Goal: Information Seeking & Learning: Find specific fact

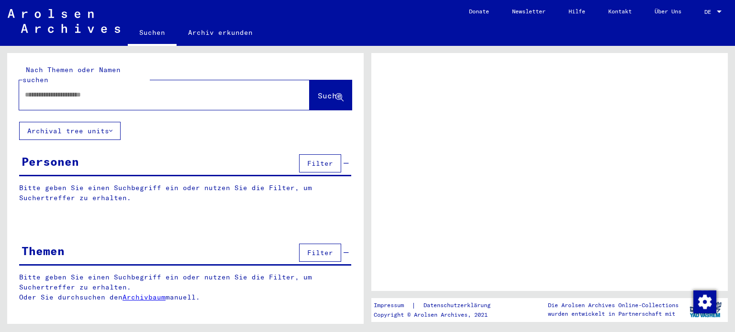
click at [151, 90] on input "text" at bounding box center [156, 95] width 262 height 10
type input "**********"
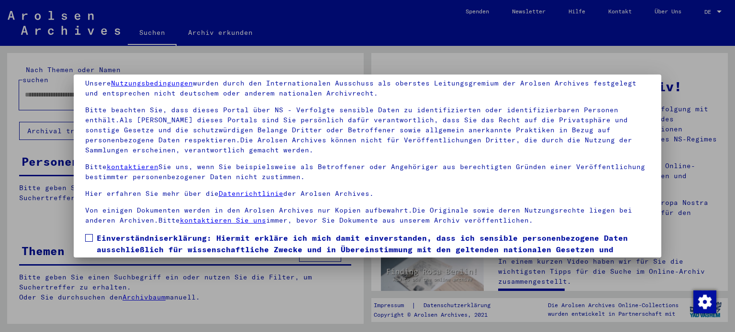
scroll to position [81, 0]
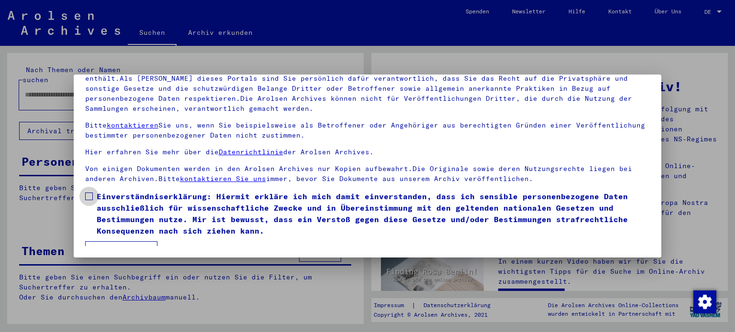
click at [91, 194] on span at bounding box center [89, 197] width 8 height 8
click at [110, 242] on button "Ich stimme zu" at bounding box center [121, 251] width 72 height 18
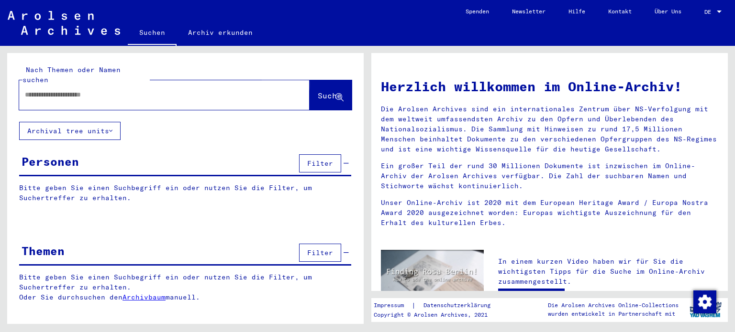
click at [320, 91] on span "Suche" at bounding box center [330, 96] width 24 height 10
click at [225, 90] on input "text" at bounding box center [153, 95] width 256 height 10
type input "*"
type input "**********"
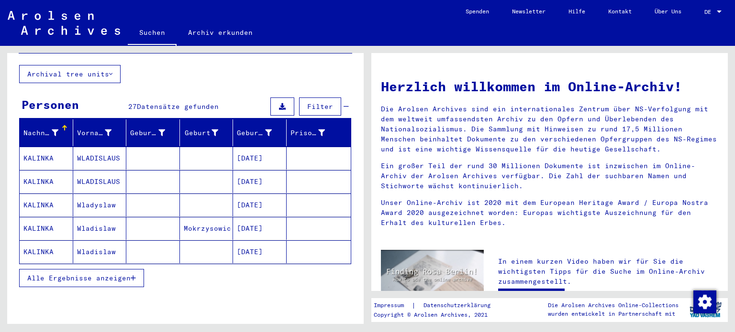
scroll to position [59, 0]
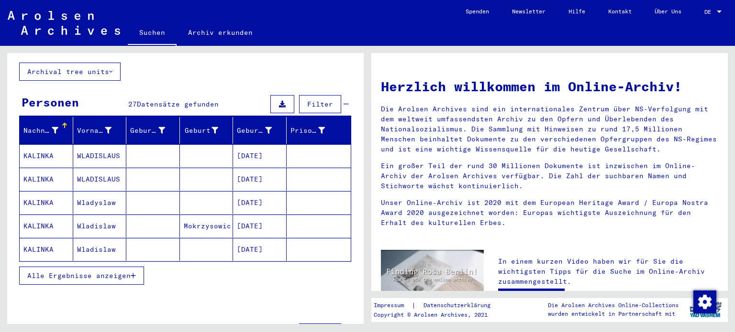
click at [130, 272] on span "Alle Ergebnisse anzeigen" at bounding box center [78, 276] width 103 height 9
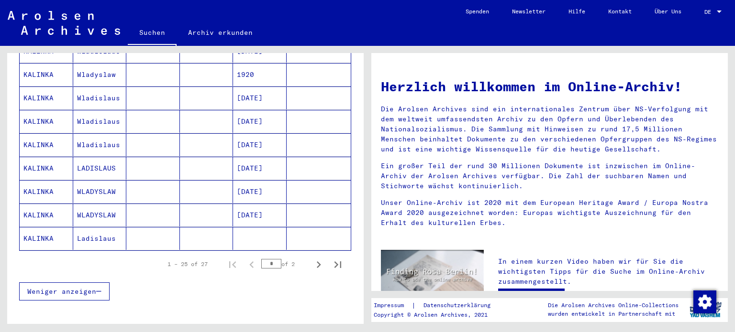
scroll to position [553, 0]
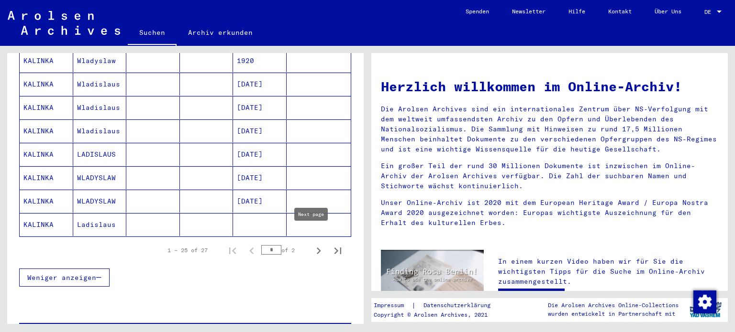
click at [317, 248] on icon "Next page" at bounding box center [319, 251] width 4 height 7
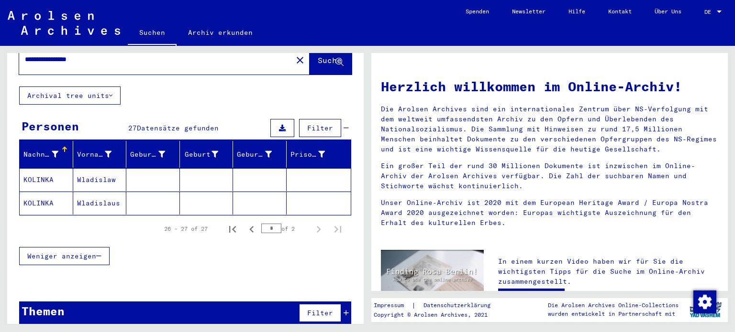
scroll to position [35, 0]
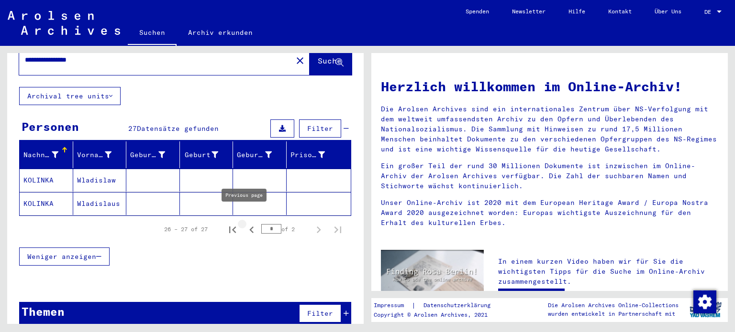
click at [248, 223] on icon "Previous page" at bounding box center [251, 229] width 13 height 13
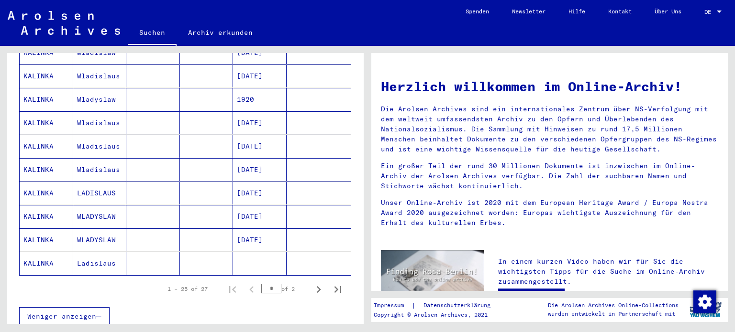
scroll to position [519, 0]
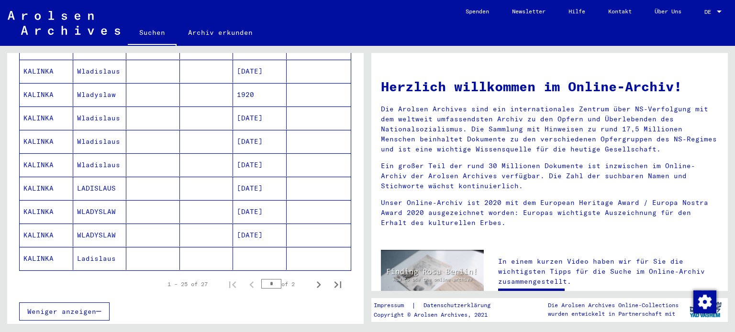
click at [90, 247] on mat-cell "Ladislaus" at bounding box center [100, 258] width 54 height 23
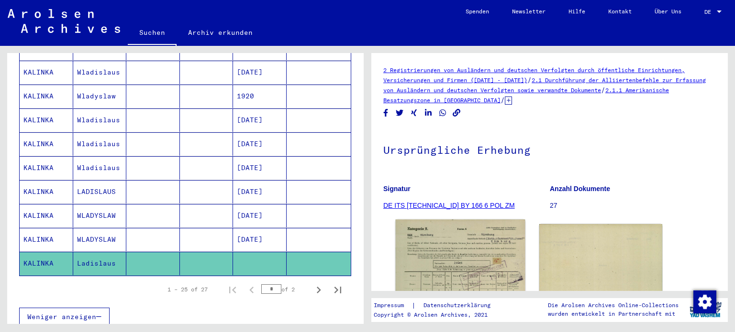
click at [480, 258] on img at bounding box center [460, 312] width 129 height 184
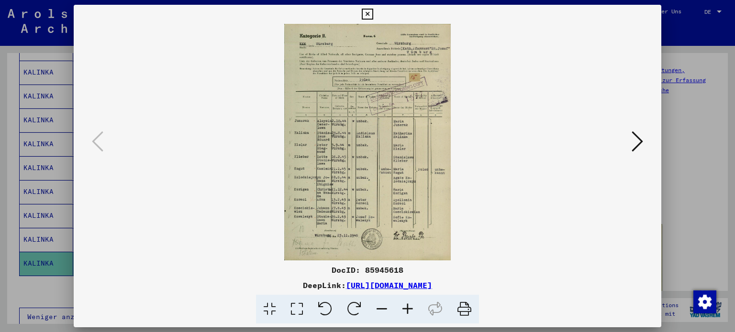
click at [365, 14] on icon at bounding box center [367, 14] width 11 height 11
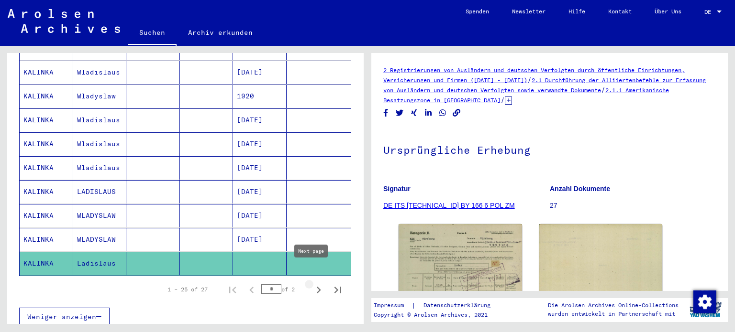
click at [312, 284] on icon "Next page" at bounding box center [318, 290] width 13 height 13
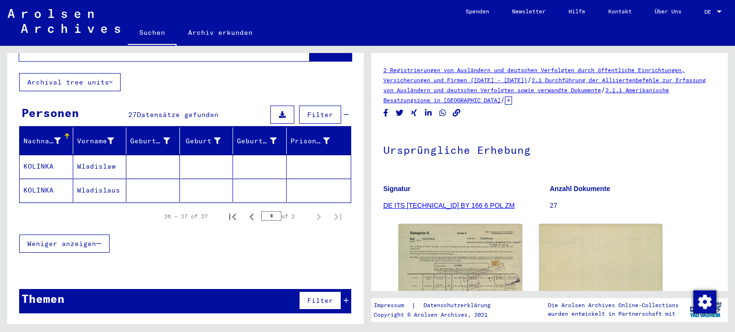
scroll to position [36, 0]
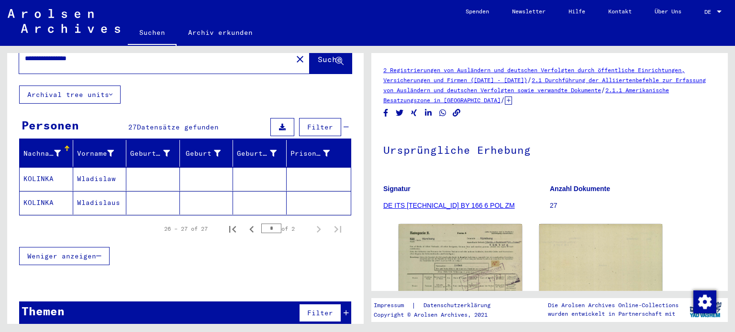
click at [86, 168] on mat-cell "Wladislaw" at bounding box center [100, 178] width 54 height 23
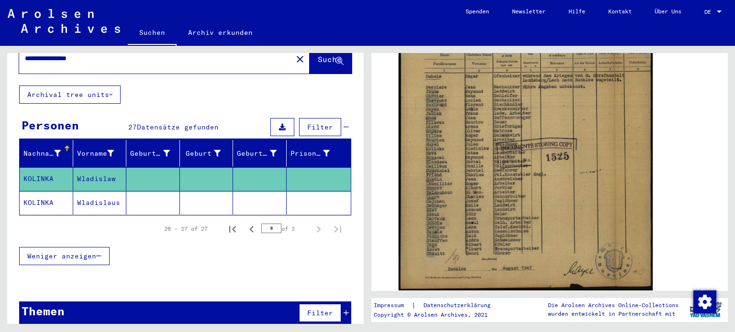
scroll to position [260, 0]
click at [165, 191] on mat-cell at bounding box center [153, 202] width 54 height 23
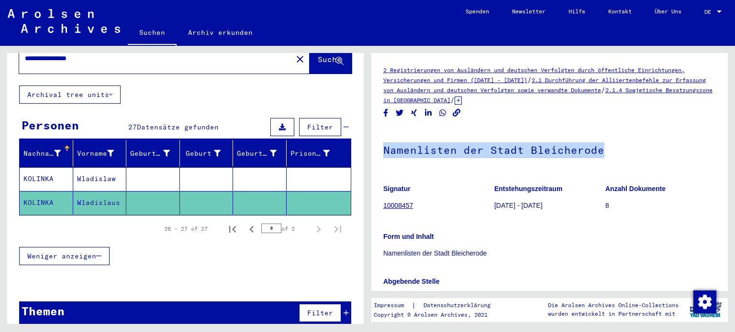
drag, startPoint x: 727, startPoint y: 107, endPoint x: 734, endPoint y: 164, distance: 57.4
click at [734, 164] on div "2 Registrierungen von Ausländern und deutschen Verfolgten durch öffentliche Ein…" at bounding box center [551, 185] width 367 height 278
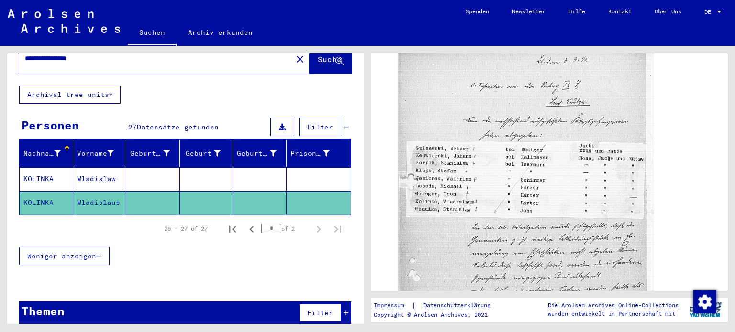
scroll to position [298, 0]
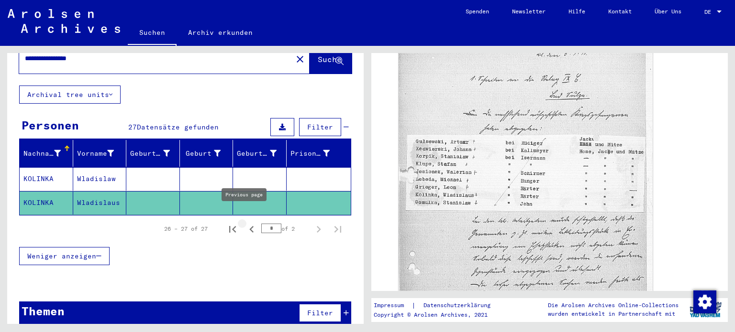
click at [245, 223] on icon "Previous page" at bounding box center [251, 229] width 13 height 13
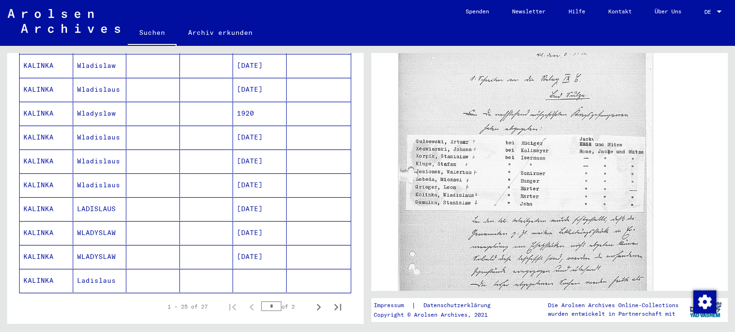
scroll to position [512, 0]
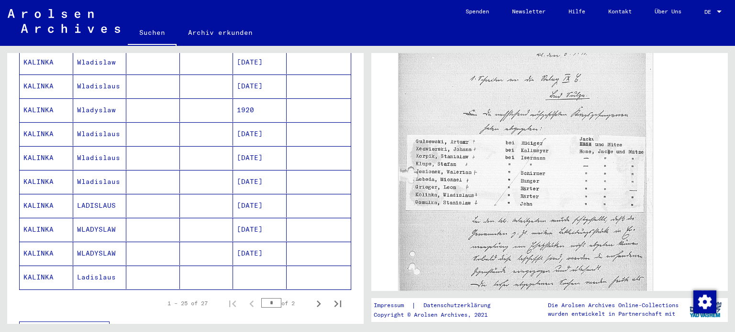
click at [247, 266] on mat-cell at bounding box center [260, 277] width 54 height 23
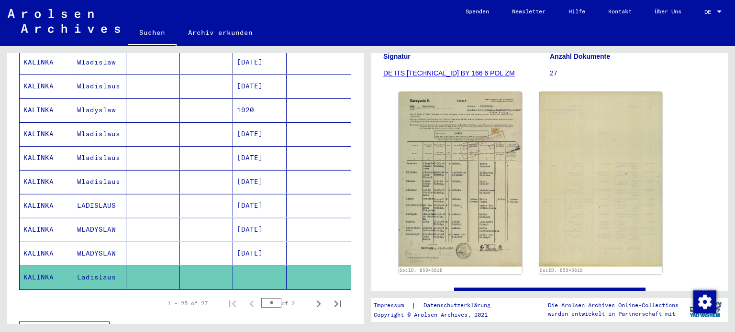
scroll to position [161, 0]
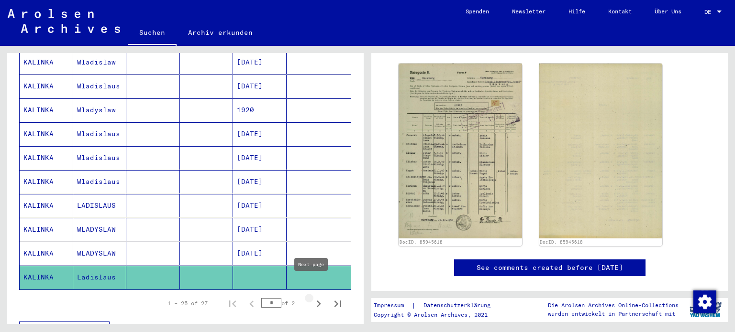
click at [315, 298] on icon "Next page" at bounding box center [318, 304] width 13 height 13
type input "*"
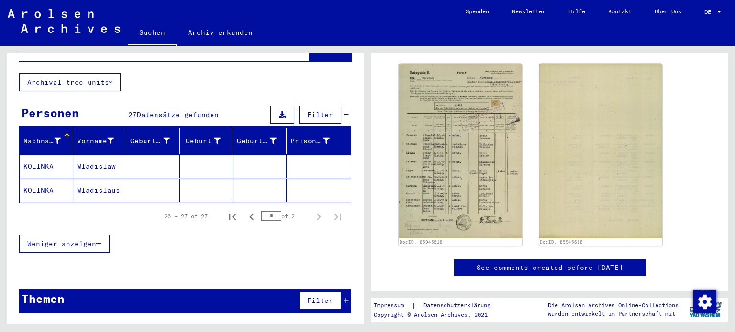
scroll to position [36, 0]
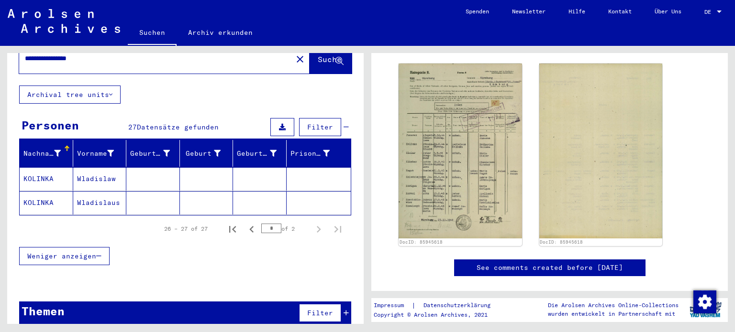
click at [200, 168] on mat-cell at bounding box center [207, 178] width 54 height 23
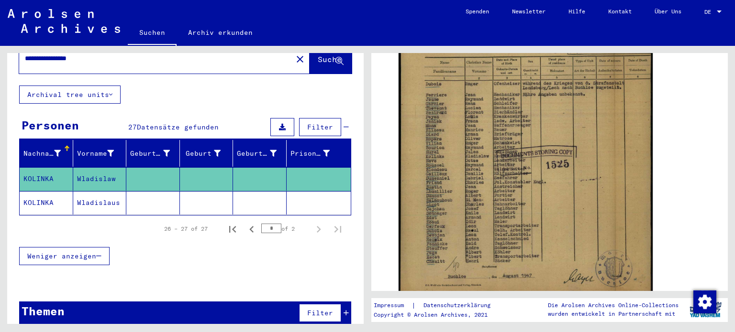
scroll to position [277, 0]
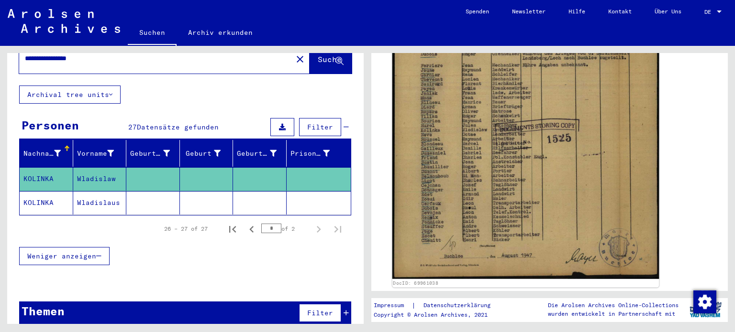
click at [464, 155] on img at bounding box center [525, 117] width 267 height 324
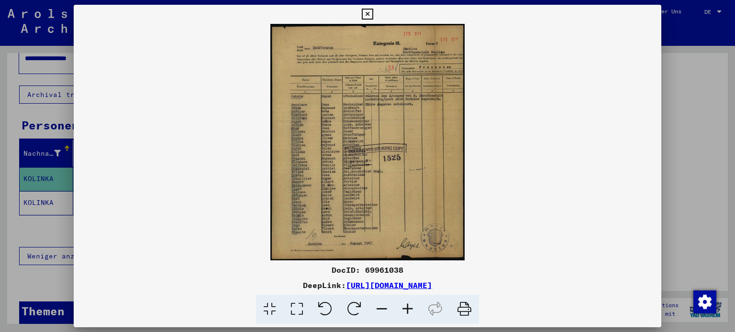
click at [365, 11] on icon at bounding box center [367, 14] width 11 height 11
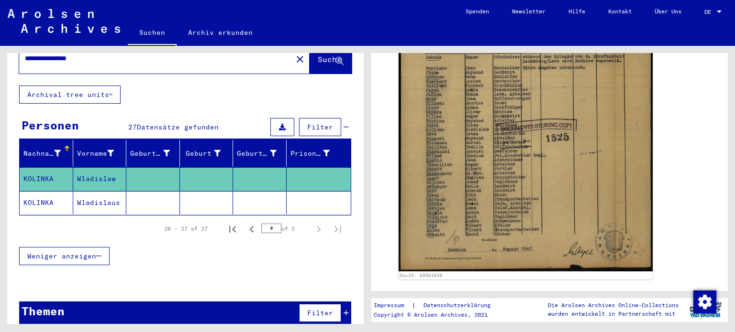
click at [261, 199] on mat-cell at bounding box center [260, 202] width 54 height 23
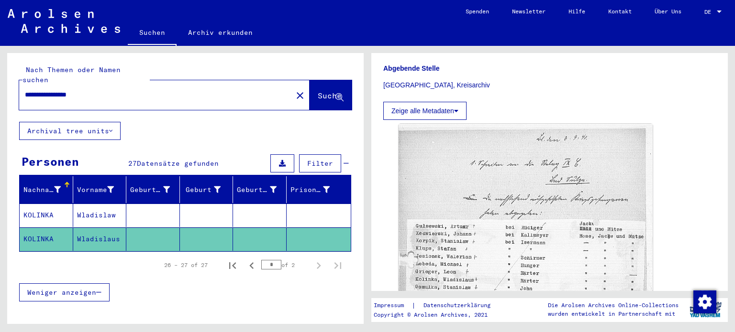
click at [122, 84] on div "**********" at bounding box center [152, 95] width 267 height 22
click at [105, 90] on input "**********" at bounding box center [156, 95] width 262 height 10
type input "**********"
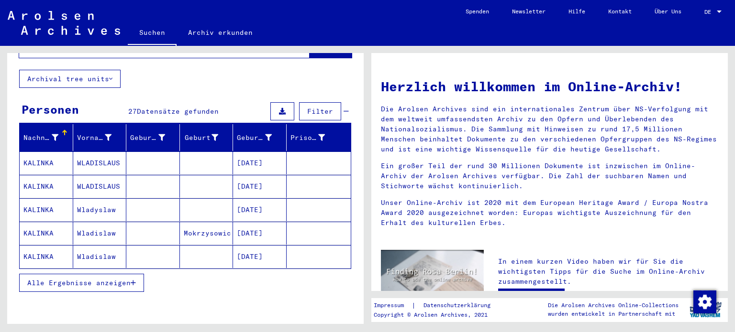
scroll to position [68, 0]
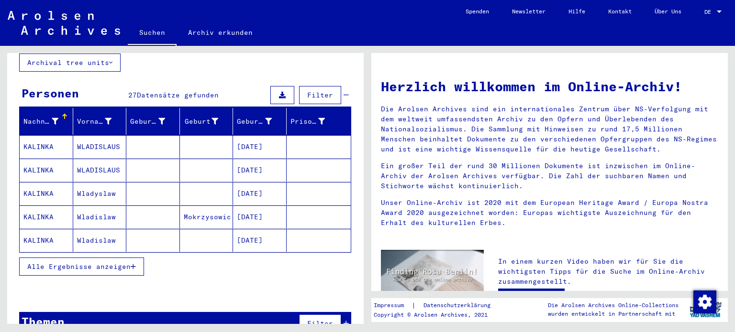
click at [106, 260] on button "Alle Ergebnisse anzeigen" at bounding box center [81, 267] width 125 height 18
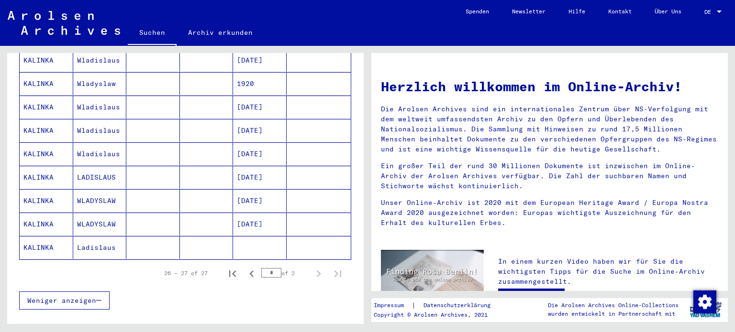
scroll to position [534, 0]
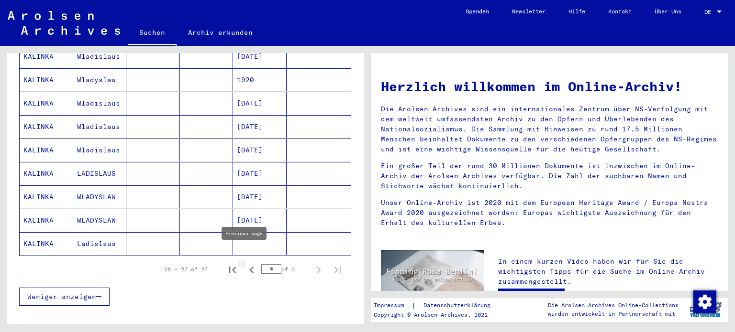
click at [245, 264] on icon "Previous page" at bounding box center [251, 270] width 13 height 13
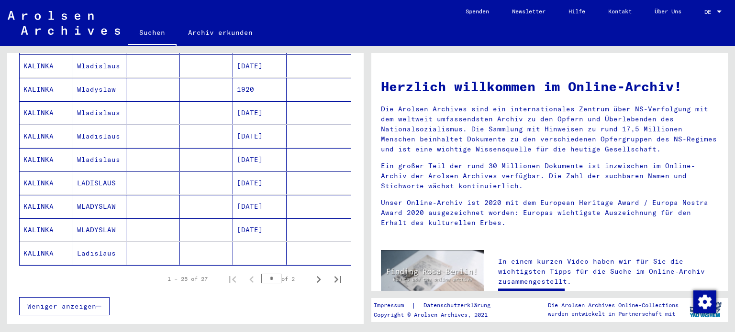
scroll to position [528, 0]
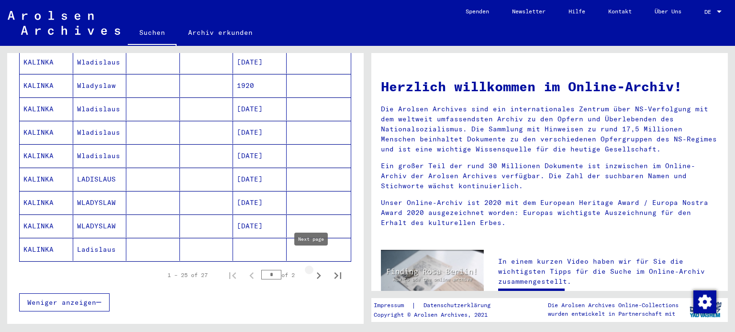
click at [317, 273] on icon "Next page" at bounding box center [319, 276] width 4 height 7
type input "*"
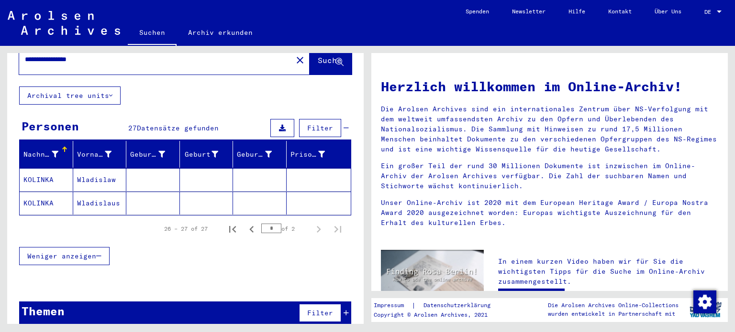
scroll to position [0, 0]
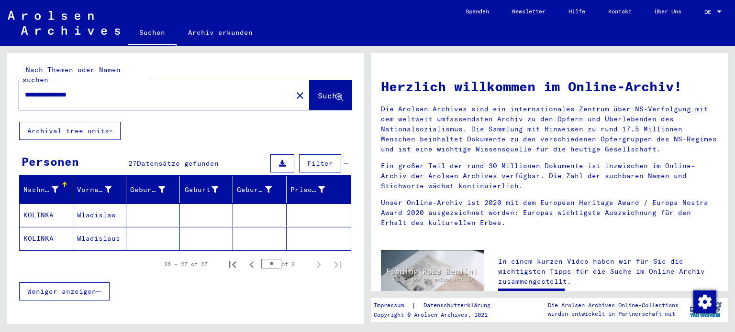
click at [34, 90] on input "**********" at bounding box center [153, 95] width 256 height 10
type input "**********"
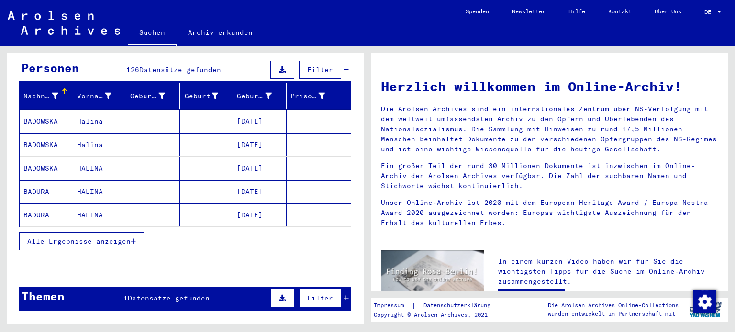
scroll to position [101, 0]
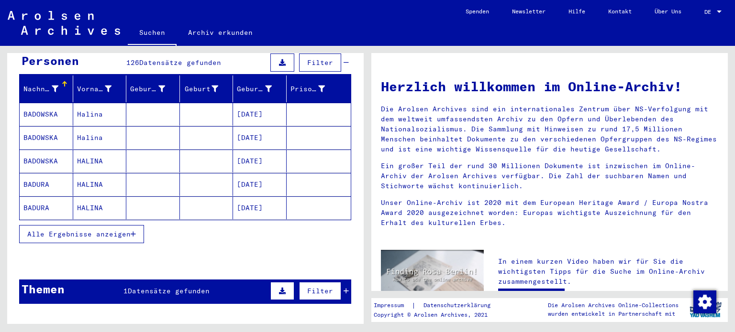
click at [132, 225] on button "Alle Ergebnisse anzeigen" at bounding box center [81, 234] width 125 height 18
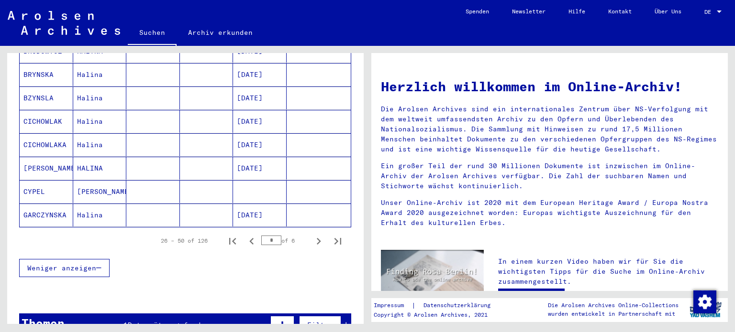
scroll to position [568, 0]
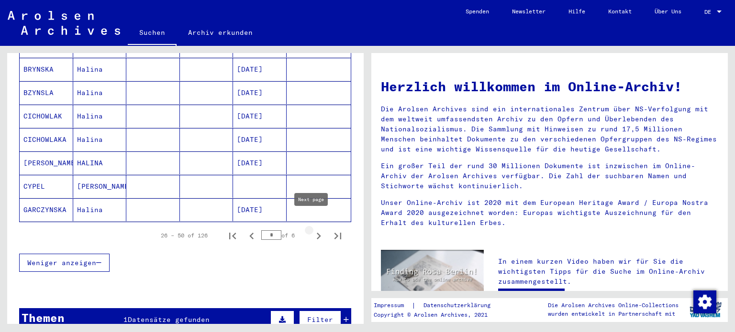
click at [312, 230] on icon "Next page" at bounding box center [318, 236] width 13 height 13
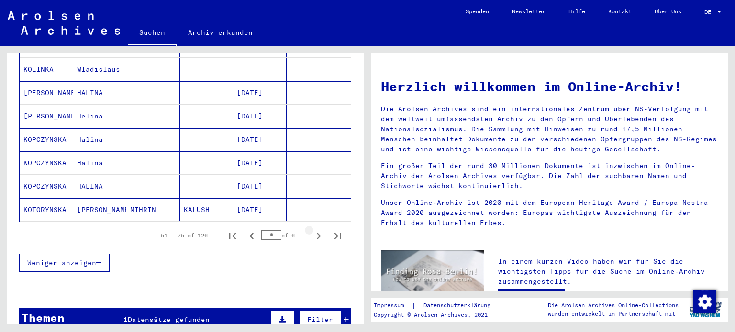
click at [312, 230] on icon "Next page" at bounding box center [318, 236] width 13 height 13
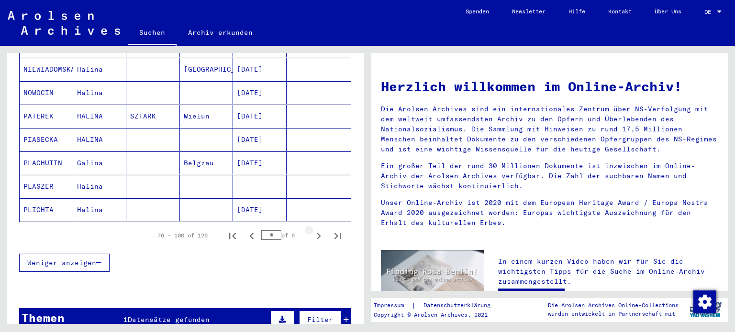
click at [312, 230] on icon "Next page" at bounding box center [318, 236] width 13 height 13
type input "*"
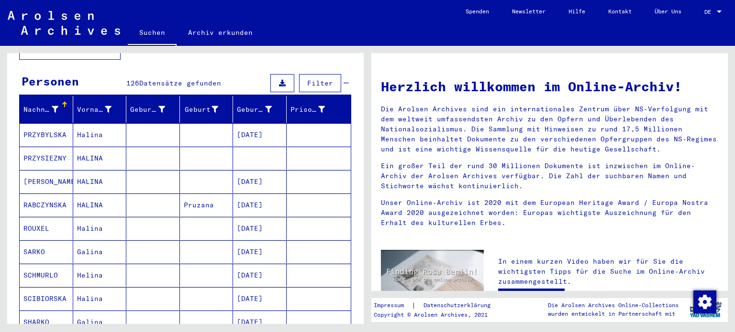
scroll to position [0, 0]
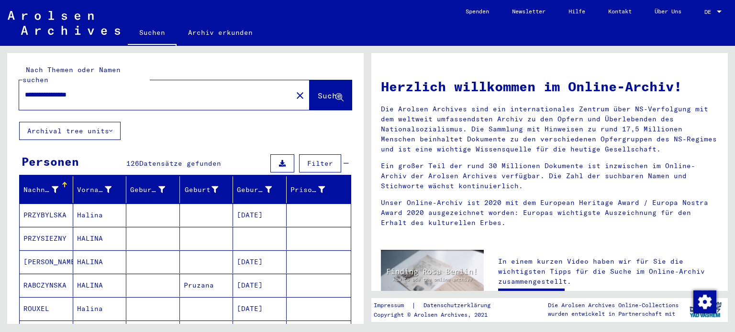
click at [33, 90] on input "**********" at bounding box center [153, 95] width 256 height 10
type input "**********"
click at [323, 91] on span "Suche" at bounding box center [330, 96] width 24 height 10
click at [243, 300] on mat-cell "[DATE]" at bounding box center [260, 309] width 54 height 23
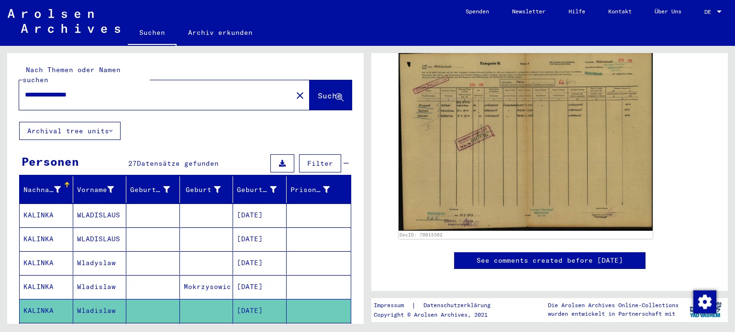
scroll to position [235, 0]
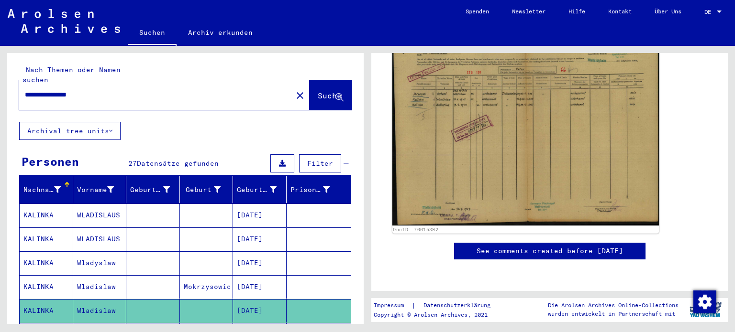
click at [528, 128] on img at bounding box center [525, 130] width 267 height 190
